Goal: Navigation & Orientation: Find specific page/section

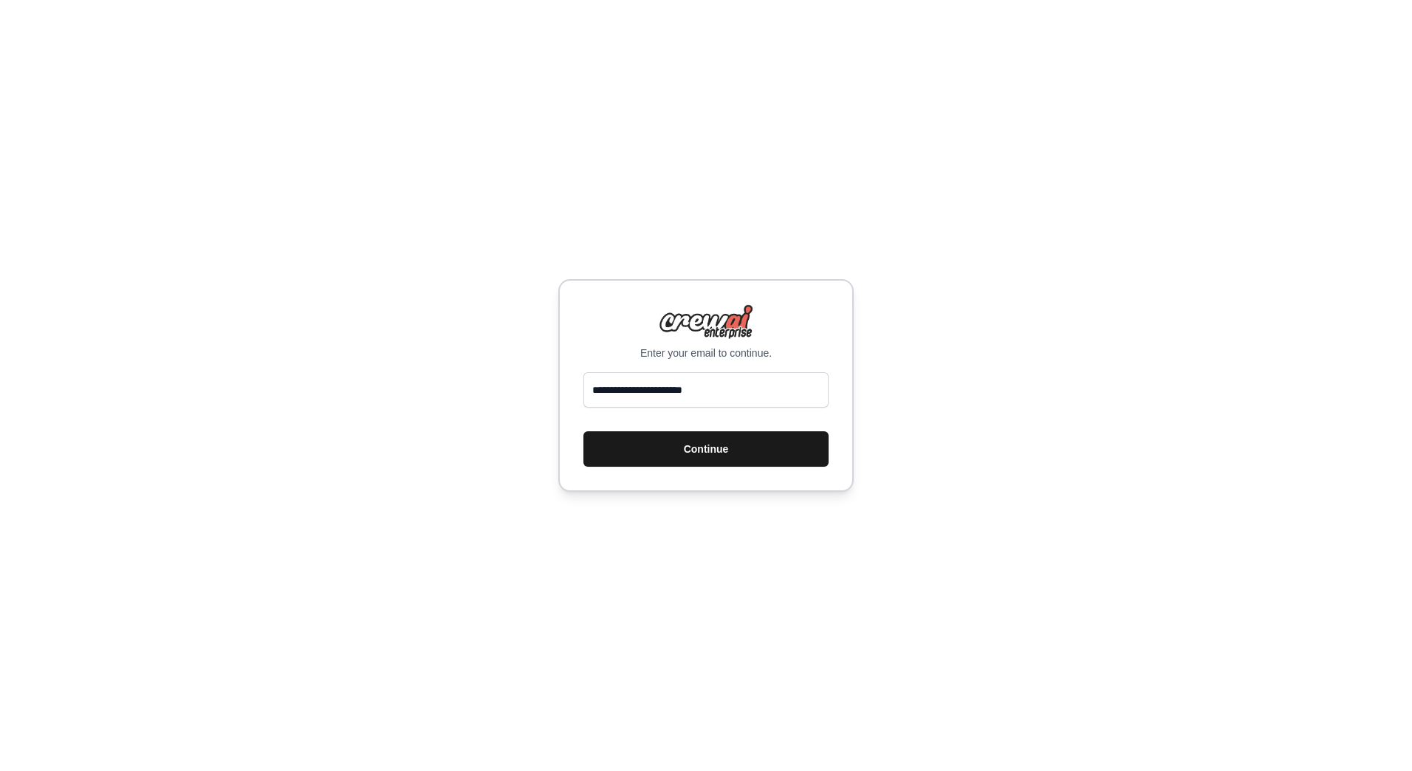
click at [686, 445] on button "Continue" at bounding box center [705, 448] width 245 height 35
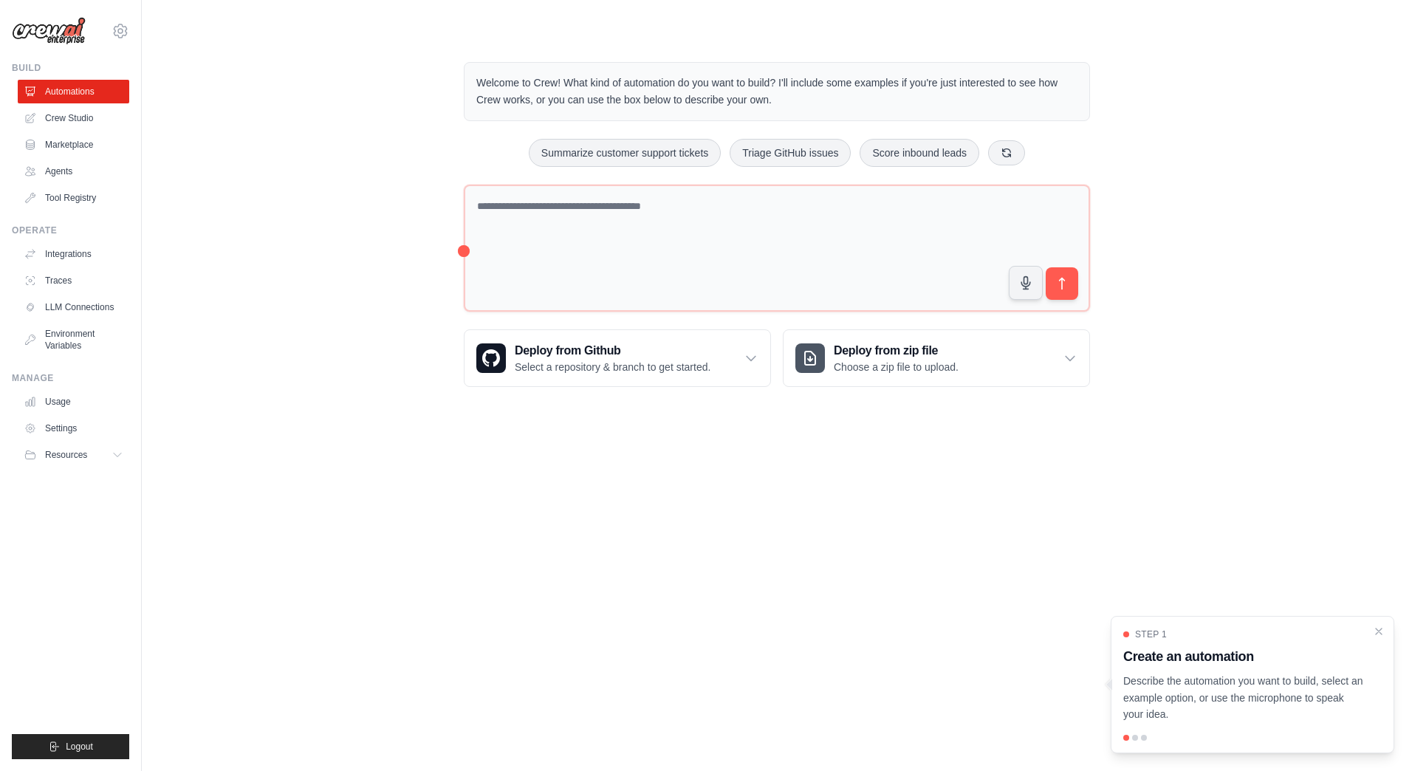
click at [194, 352] on div "Welcome to Crew! What kind of automation do you want to build? I'll include som…" at bounding box center [776, 224] width 1223 height 372
click at [58, 30] on img at bounding box center [49, 31] width 74 height 28
click at [60, 169] on link "Agents" at bounding box center [75, 172] width 112 height 24
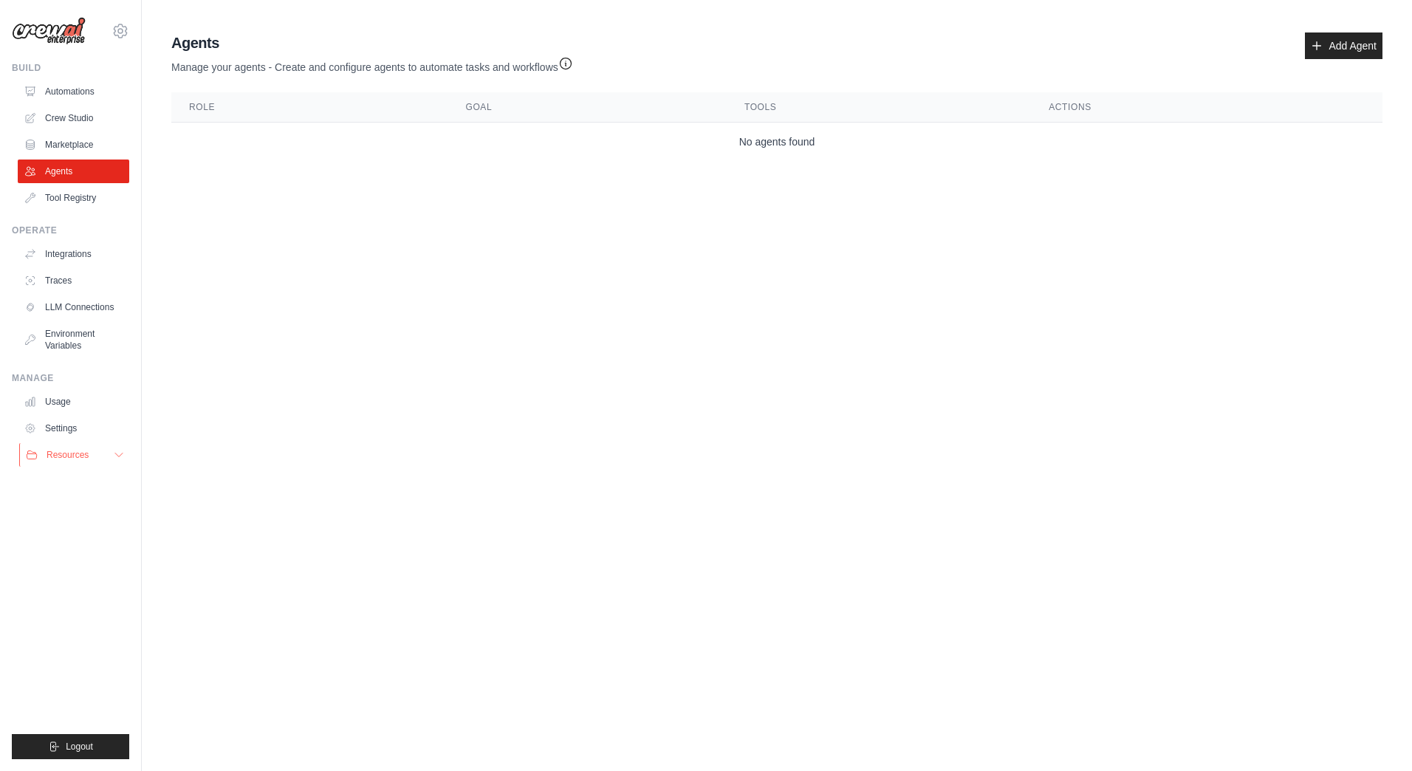
click at [78, 448] on button "Resources" at bounding box center [75, 455] width 112 height 24
click at [91, 476] on span "Documentation" at bounding box center [82, 480] width 60 height 12
